Goal: Task Accomplishment & Management: Use online tool/utility

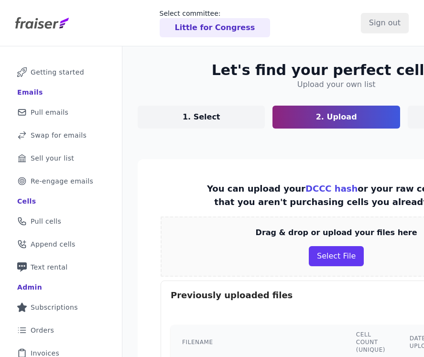
click at [223, 27] on p "Little for Congress" at bounding box center [215, 27] width 80 height 11
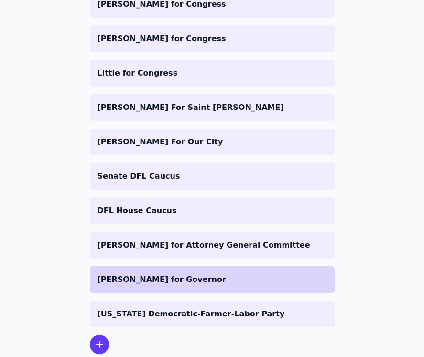
scroll to position [199, 0]
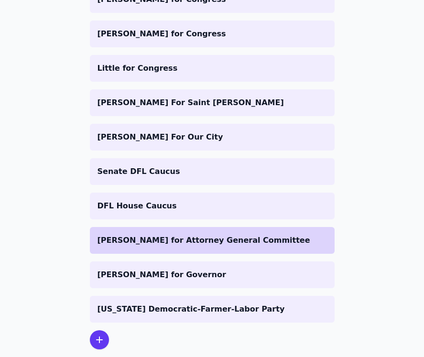
click at [151, 238] on p "Keith Ellison for Attorney General Committee" at bounding box center [213, 240] width 230 height 11
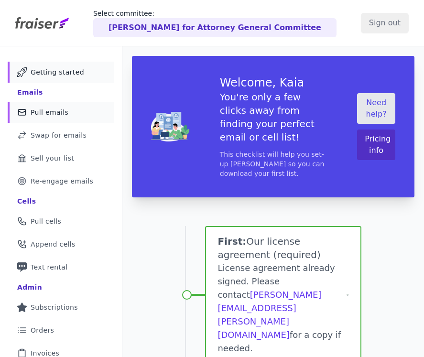
click at [44, 112] on span "Pull emails" at bounding box center [50, 113] width 38 height 10
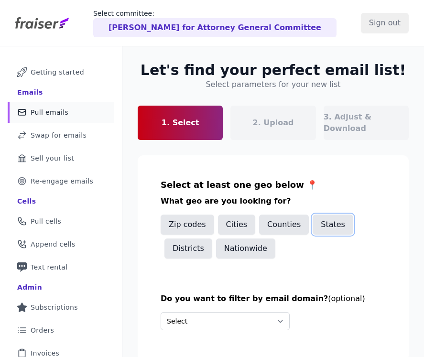
click at [329, 215] on button "States" at bounding box center [333, 225] width 41 height 20
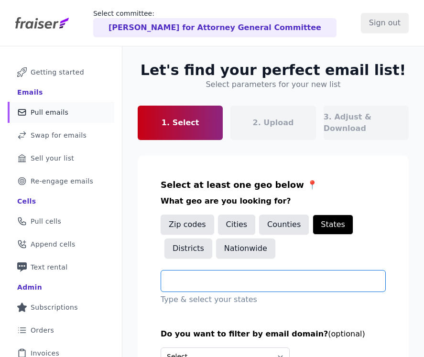
click at [206, 275] on input "text" at bounding box center [277, 280] width 217 height 11
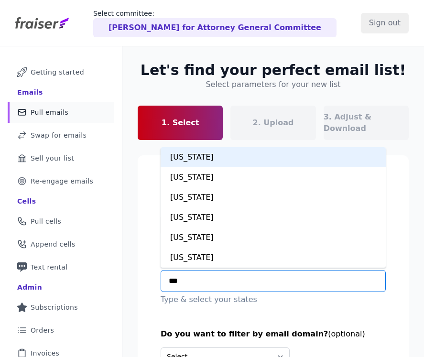
type input "****"
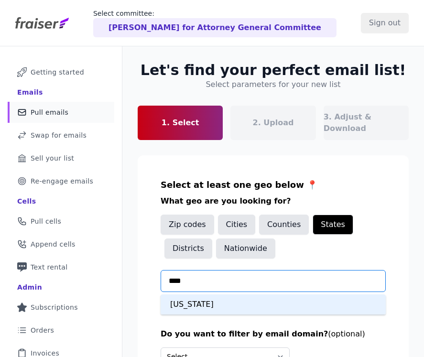
click at [192, 295] on div "Minnesota" at bounding box center [273, 305] width 225 height 20
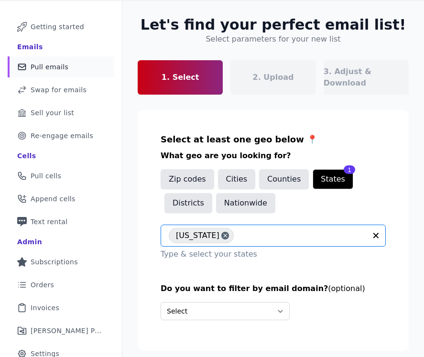
scroll to position [76, 0]
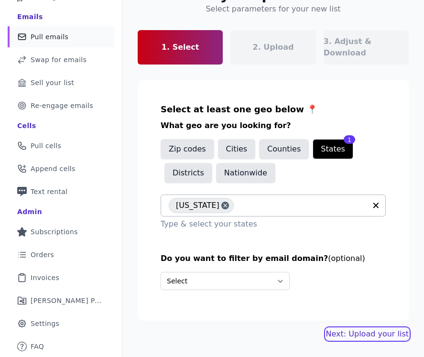
click at [355, 329] on link "Next: Upload your list" at bounding box center [367, 334] width 83 height 11
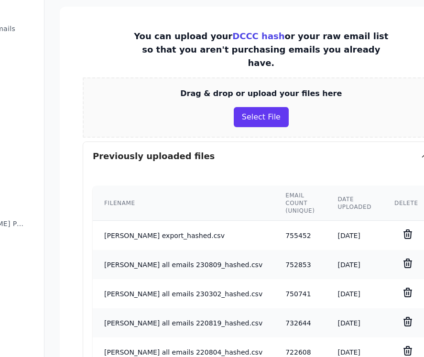
scroll to position [166, 78]
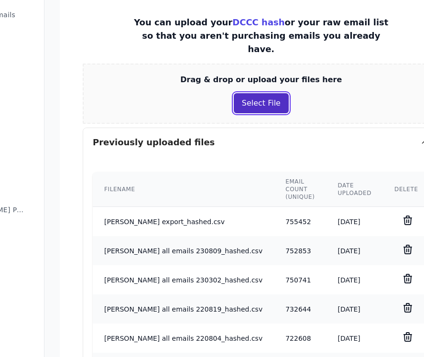
click at [234, 93] on button "Select File" at bounding box center [261, 103] width 55 height 20
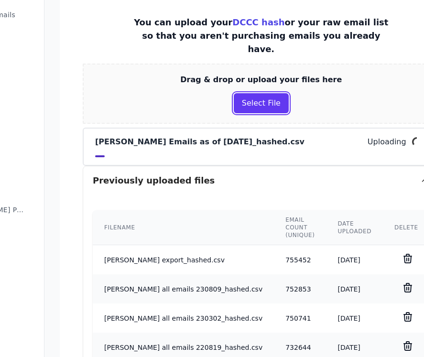
scroll to position [470, 78]
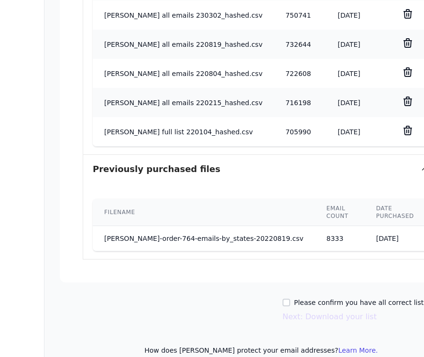
click at [294, 298] on label "Please confirm you have all correct lists uploaded." at bounding box center [378, 303] width 169 height 10
click at [283, 299] on input "Please confirm you have all correct lists uploaded." at bounding box center [287, 303] width 8 height 8
checkbox input "true"
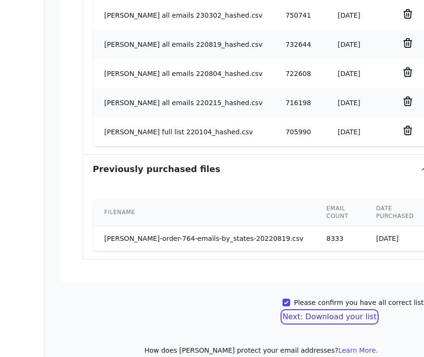
click at [283, 311] on button "Next: Download your list" at bounding box center [330, 316] width 94 height 11
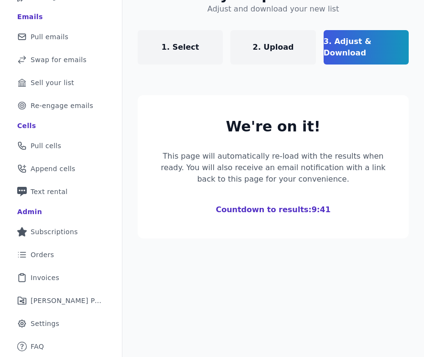
scroll to position [263, 0]
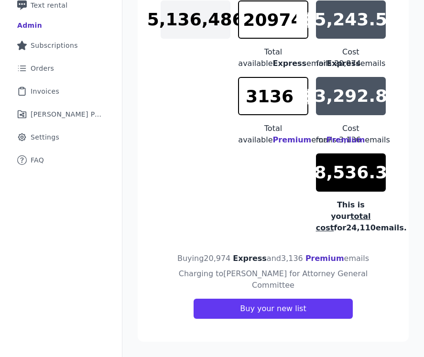
click at [354, 257] on section "New Select an option Emails only Your List New to List Total Cost 5,136,486 209…" at bounding box center [273, 125] width 271 height 433
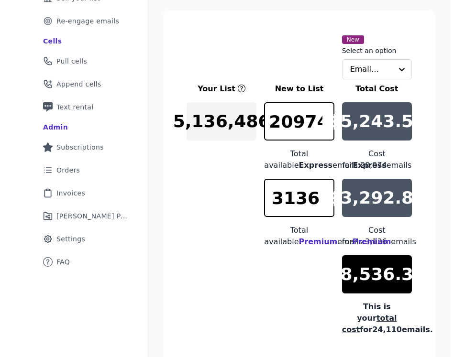
scroll to position [161, 0]
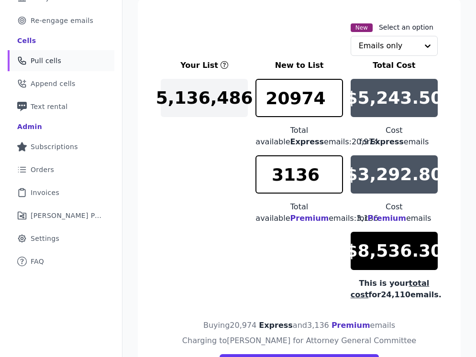
click at [37, 62] on span "Pull cells" at bounding box center [46, 61] width 31 height 10
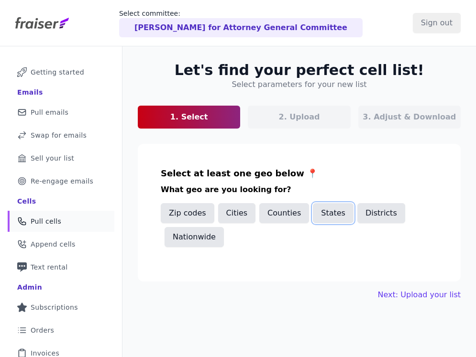
click at [324, 217] on button "States" at bounding box center [333, 213] width 41 height 20
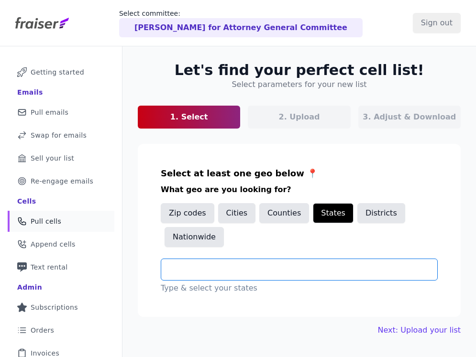
click at [223, 272] on input "text" at bounding box center [303, 269] width 268 height 11
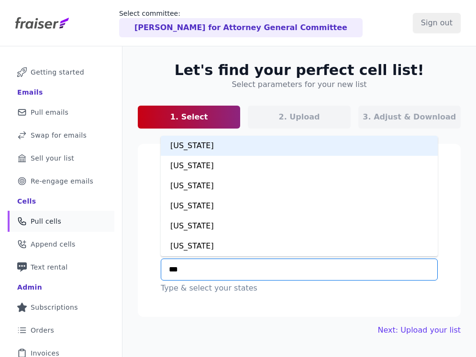
type input "****"
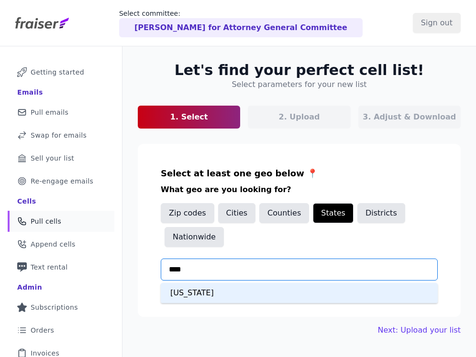
click at [194, 299] on div "Minnesota" at bounding box center [299, 293] width 277 height 20
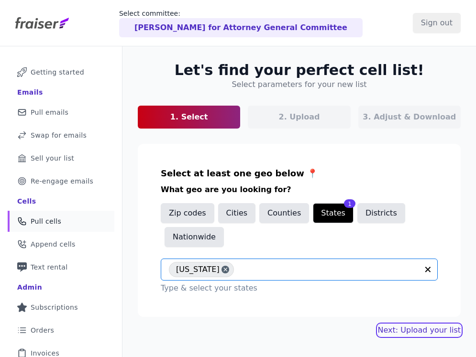
click at [417, 329] on link "Next: Upload your list" at bounding box center [419, 330] width 83 height 11
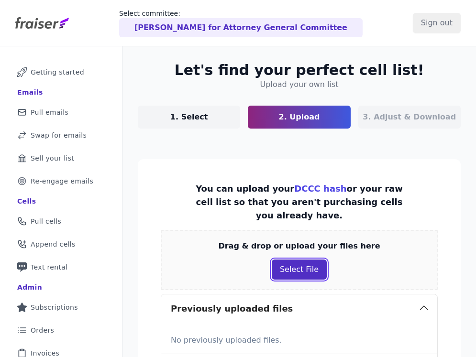
click at [289, 270] on button "Select File" at bounding box center [299, 270] width 55 height 20
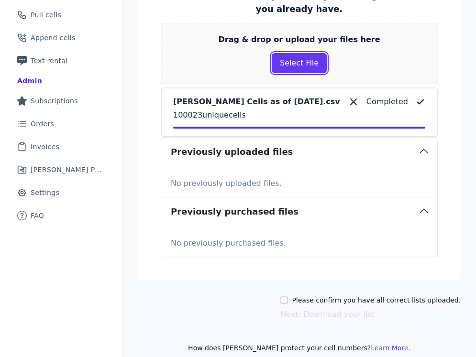
scroll to position [218, 0]
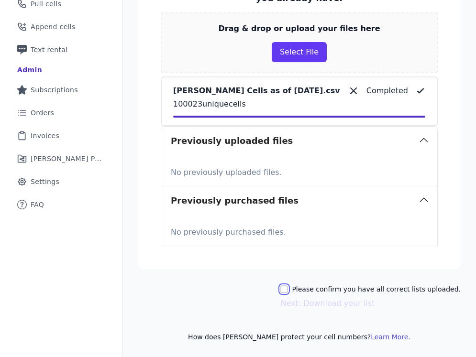
click at [288, 289] on input "Please confirm you have all correct lists uploaded." at bounding box center [284, 289] width 8 height 8
checkbox input "true"
click at [315, 307] on button "Next: Download your list" at bounding box center [327, 303] width 94 height 11
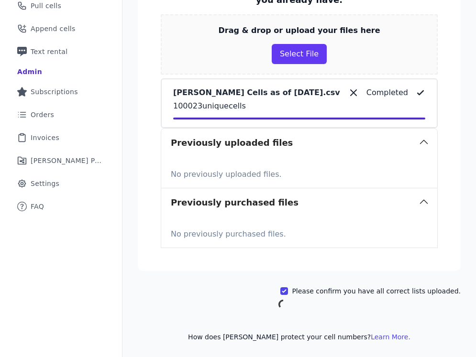
scroll to position [76, 0]
